Goal: Find specific page/section

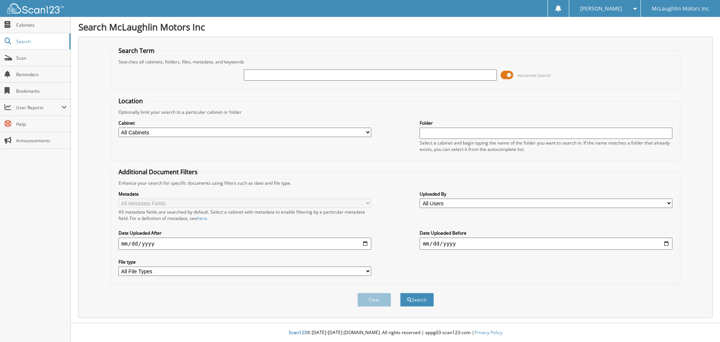
paste input "157905"
type input "157905"
click at [414, 298] on button "Search" at bounding box center [417, 299] width 34 height 14
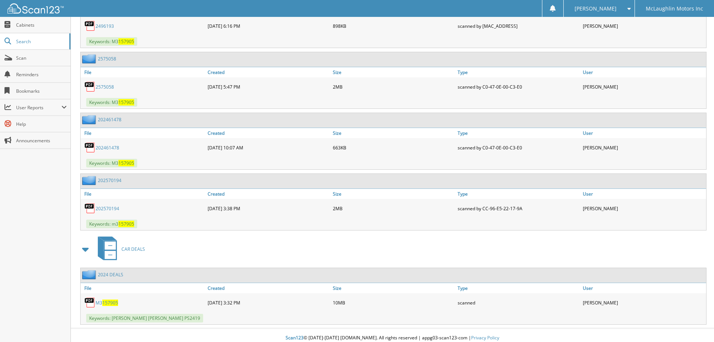
scroll to position [578, 0]
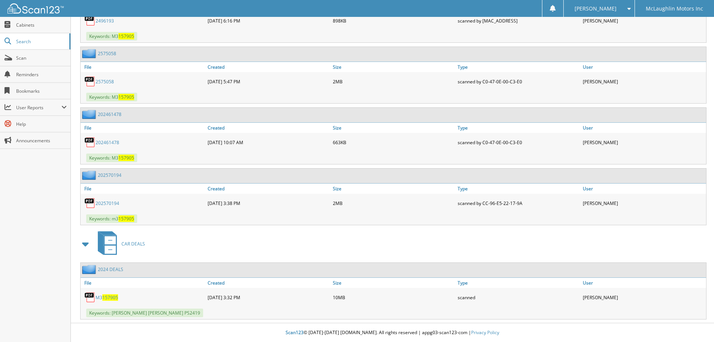
click at [113, 295] on span "157905" at bounding box center [110, 297] width 16 height 6
